Goal: Transaction & Acquisition: Obtain resource

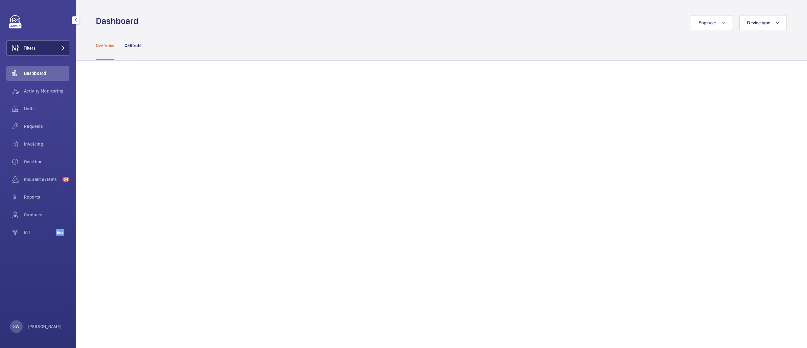
click at [33, 50] on span "Filters" at bounding box center [30, 48] width 12 height 6
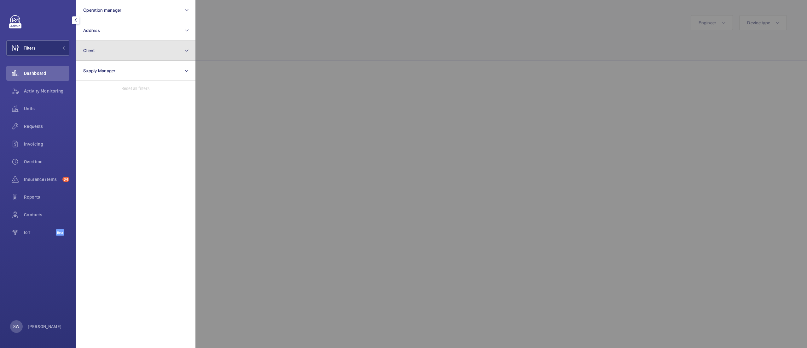
click at [115, 50] on button "Client" at bounding box center [136, 50] width 120 height 20
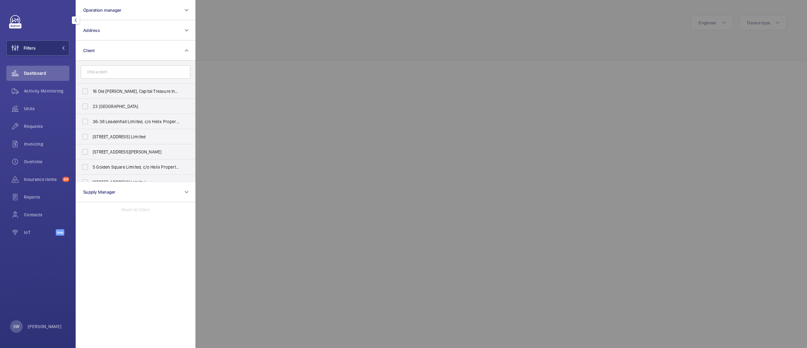
click at [136, 74] on input "text" at bounding box center [136, 71] width 110 height 13
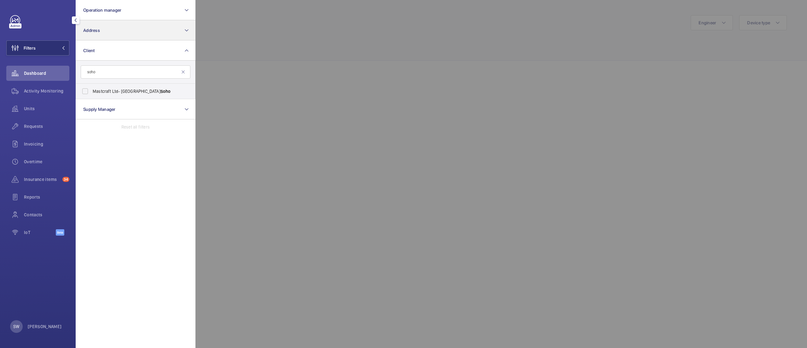
type input "soho"
click at [130, 28] on button "Address" at bounding box center [136, 30] width 120 height 20
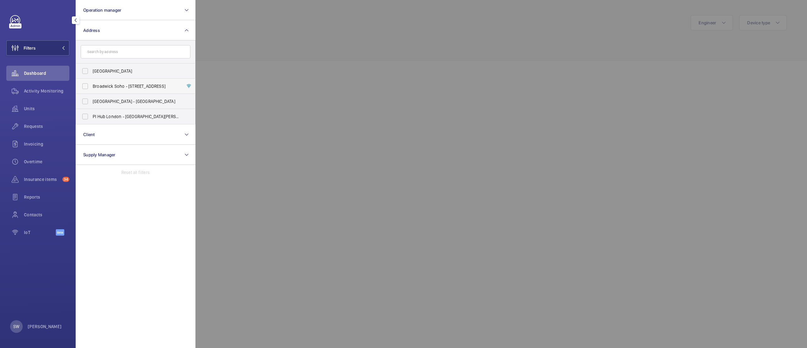
click at [133, 83] on span "Broadwick Soho - [STREET_ADDRESS]" at bounding box center [136, 86] width 87 height 6
click at [91, 83] on input "Broadwick Soho - [STREET_ADDRESS]" at bounding box center [85, 86] width 13 height 13
checkbox input "true"
click at [419, 44] on div at bounding box center [599, 174] width 807 height 348
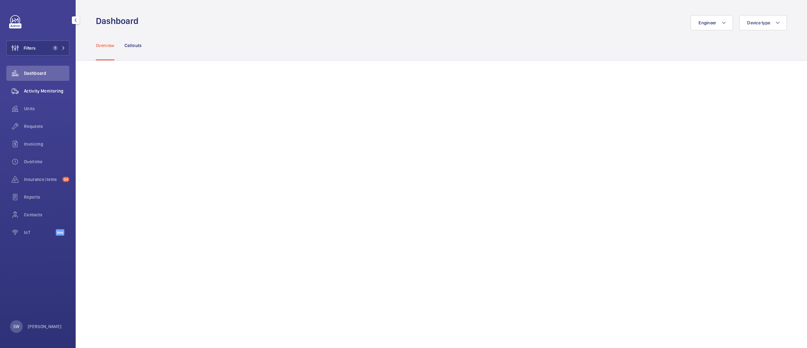
click at [33, 92] on span "Activity Monitoring" at bounding box center [46, 91] width 45 height 6
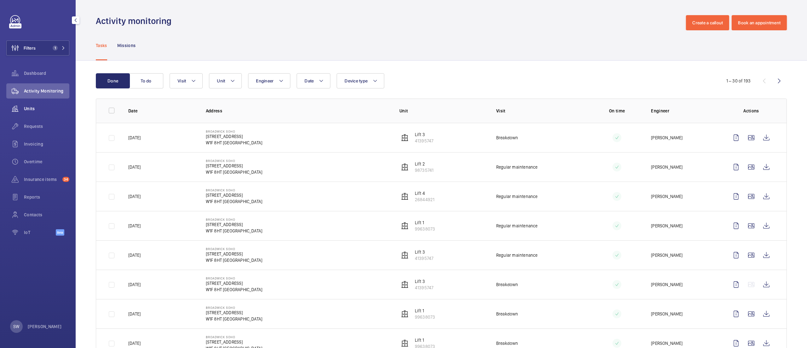
click at [30, 103] on div "Units" at bounding box center [37, 108] width 63 height 15
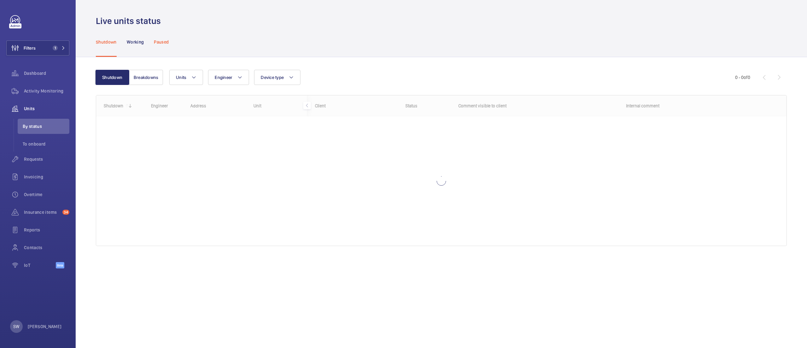
click at [167, 47] on div "Paused" at bounding box center [161, 42] width 15 height 30
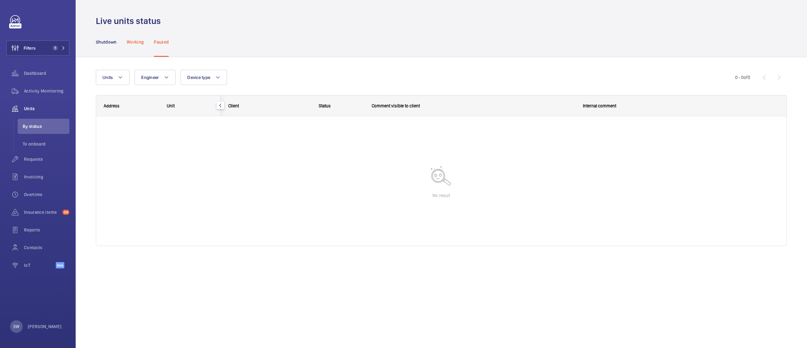
click at [132, 40] on p "Working" at bounding box center [135, 42] width 17 height 6
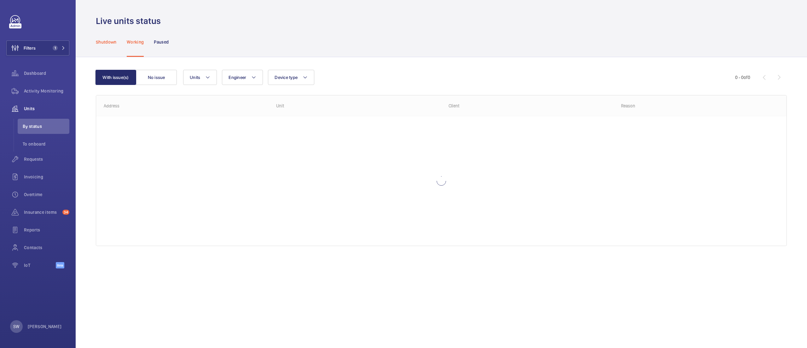
click at [104, 45] on div "Shutdown" at bounding box center [106, 42] width 21 height 30
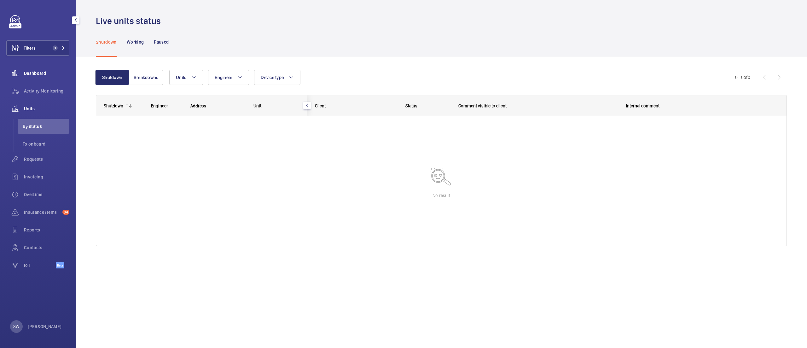
click at [29, 72] on span "Dashboard" at bounding box center [46, 73] width 45 height 6
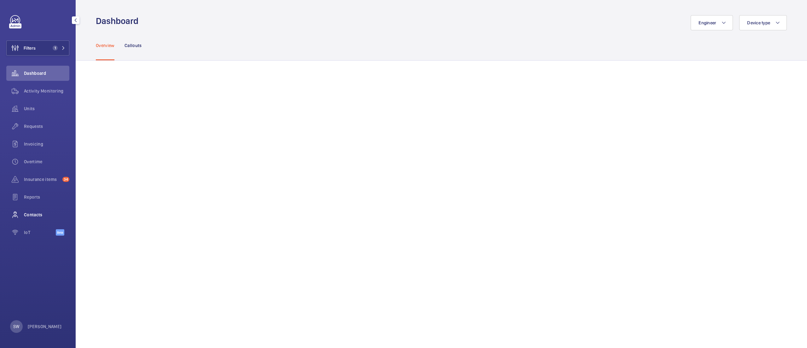
click at [45, 212] on span "Contacts" at bounding box center [46, 214] width 45 height 6
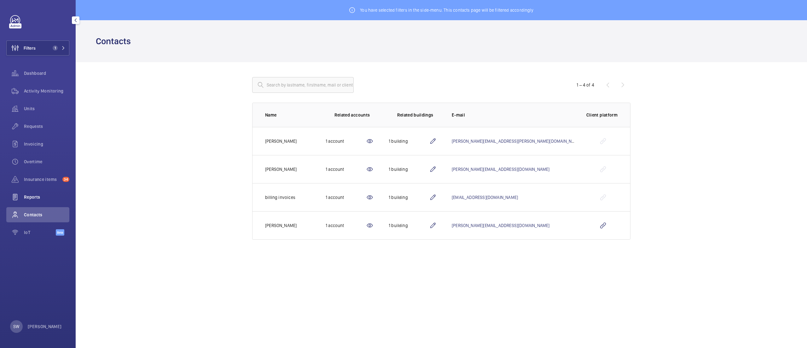
click at [35, 194] on span "Reports" at bounding box center [46, 197] width 45 height 6
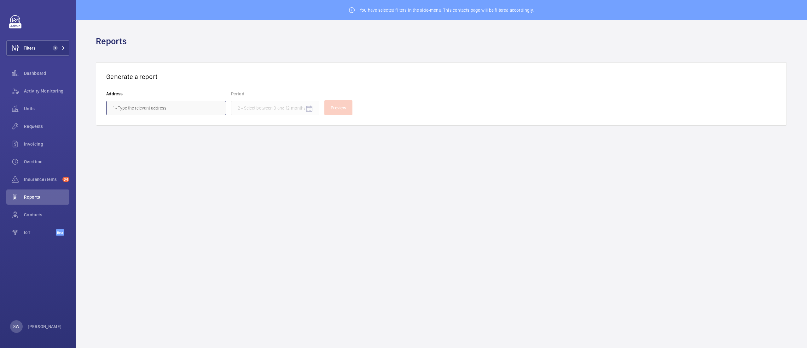
click at [155, 108] on input "text" at bounding box center [166, 108] width 120 height 15
click at [158, 127] on span "Broadwick Soho - [STREET_ADDRESS]" at bounding box center [149, 126] width 73 height 6
type input "Broadwick Soho - [STREET_ADDRESS]"
click at [261, 111] on input at bounding box center [275, 108] width 88 height 15
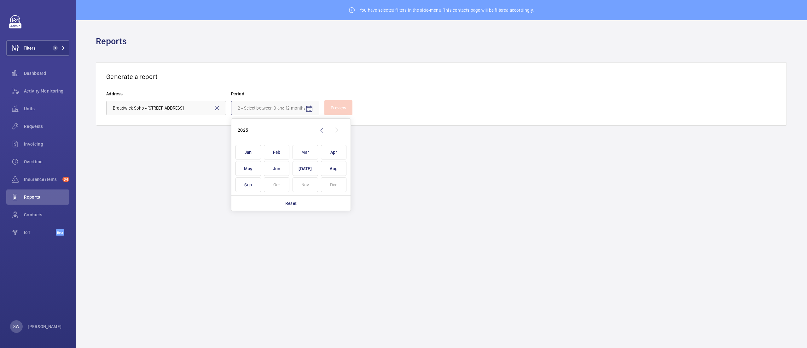
scroll to position [0, 0]
drag, startPoint x: 303, startPoint y: 167, endPoint x: 294, endPoint y: 169, distance: 9.2
click at [303, 167] on span "[DATE]" at bounding box center [306, 168] width 26 height 15
click at [254, 157] on span "Jan" at bounding box center [249, 152] width 26 height 15
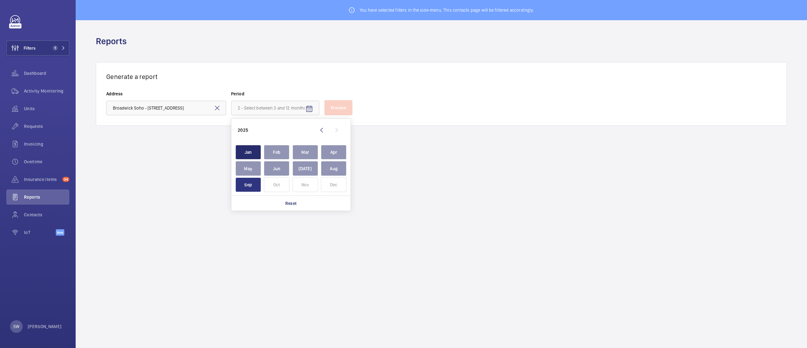
click at [254, 188] on span "Sep" at bounding box center [249, 184] width 26 height 15
type input "[DATE] - [DATE]"
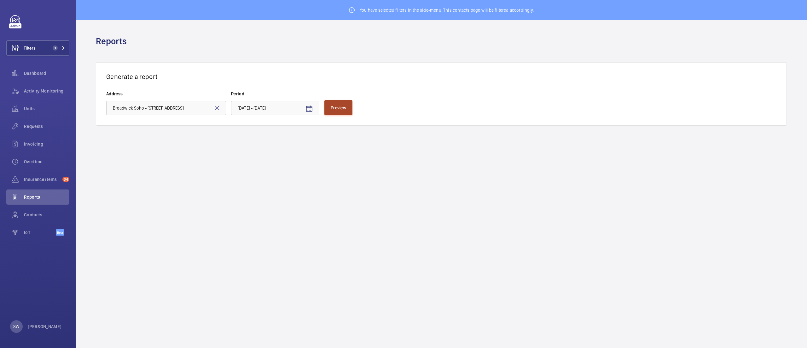
click at [336, 108] on span "Preview" at bounding box center [338, 107] width 15 height 5
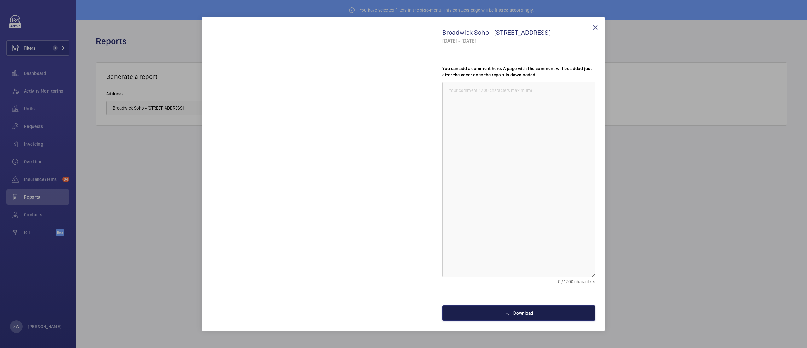
click at [524, 307] on button "Download" at bounding box center [519, 312] width 153 height 15
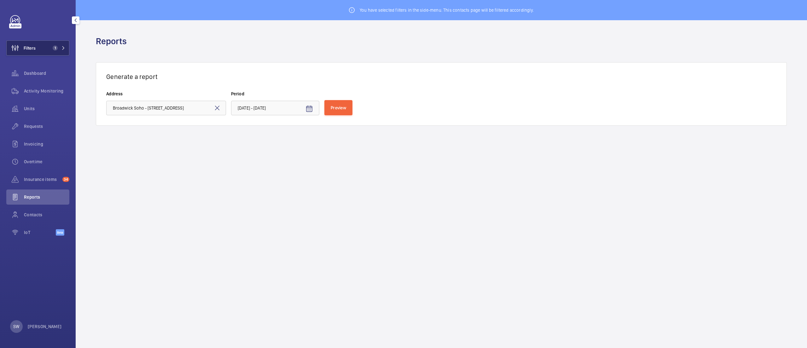
click at [51, 51] on button "Filters 1" at bounding box center [37, 47] width 63 height 15
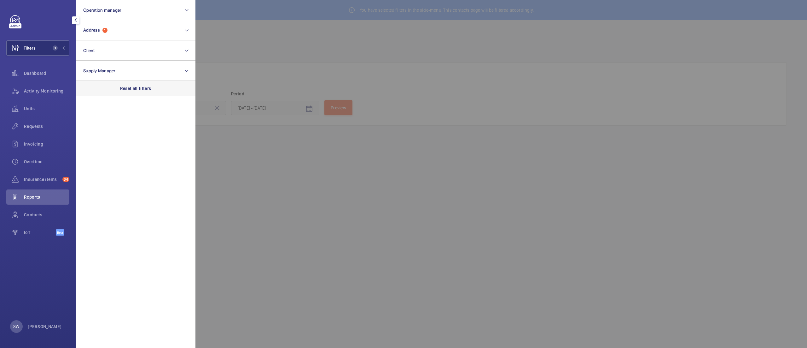
click at [134, 85] on p "Reset all filters" at bounding box center [135, 88] width 31 height 6
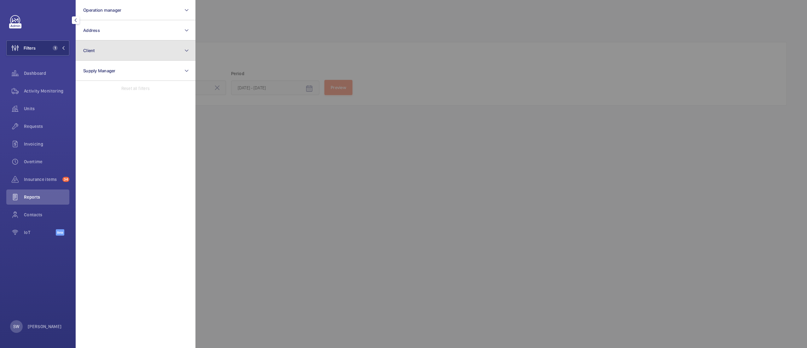
click at [118, 51] on button "Client" at bounding box center [136, 50] width 120 height 20
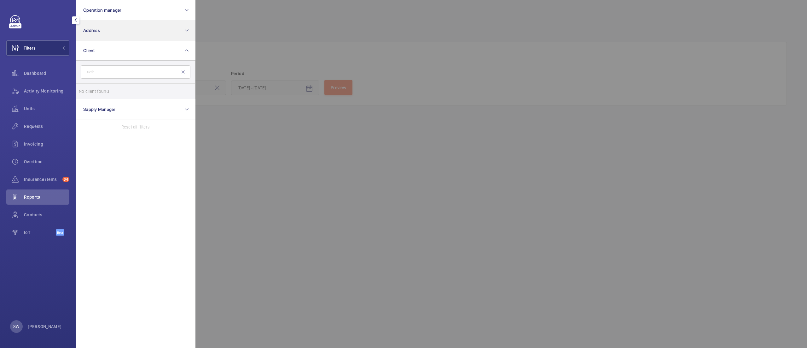
type input "uclh"
click at [121, 30] on button "Address" at bounding box center [136, 30] width 120 height 20
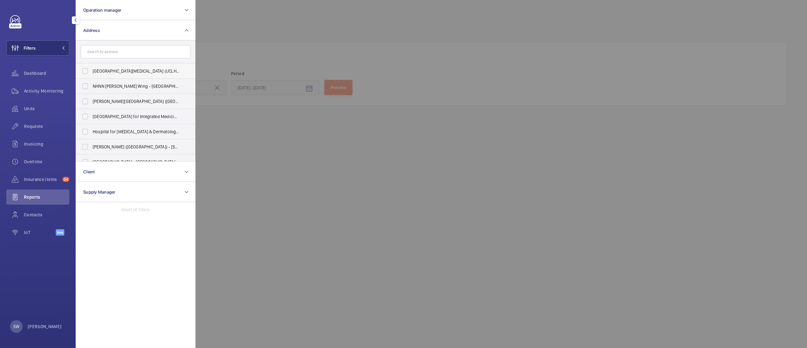
click at [119, 74] on span "[GEOGRAPHIC_DATA][MEDICAL_DATA] (UCLH) - [PERSON_NAME][GEOGRAPHIC_DATA]" at bounding box center [136, 71] width 87 height 6
click at [91, 74] on input "[GEOGRAPHIC_DATA][MEDICAL_DATA] (UCLH) - [PERSON_NAME][GEOGRAPHIC_DATA]" at bounding box center [85, 71] width 13 height 13
checkbox input "true"
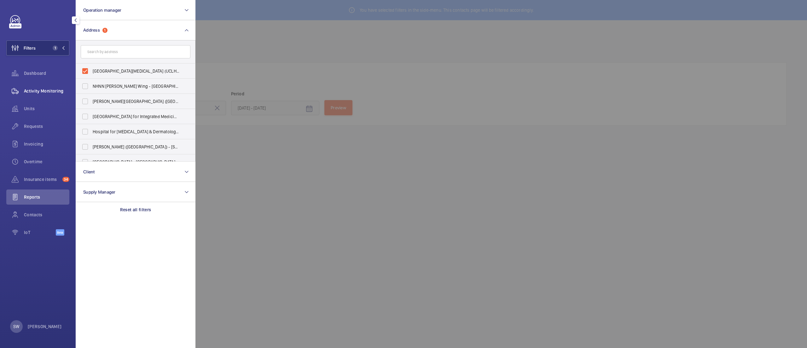
click at [61, 93] on span "Activity Monitoring" at bounding box center [46, 91] width 45 height 6
